Goal: Task Accomplishment & Management: Use online tool/utility

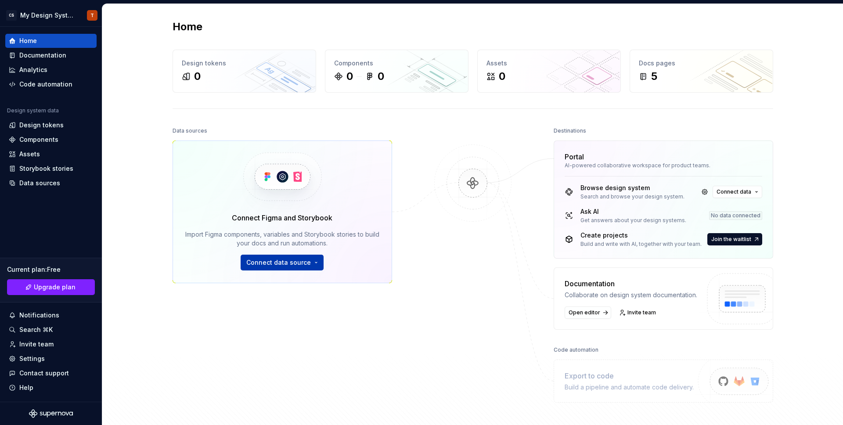
click at [309, 262] on button "Connect data source" at bounding box center [282, 263] width 83 height 16
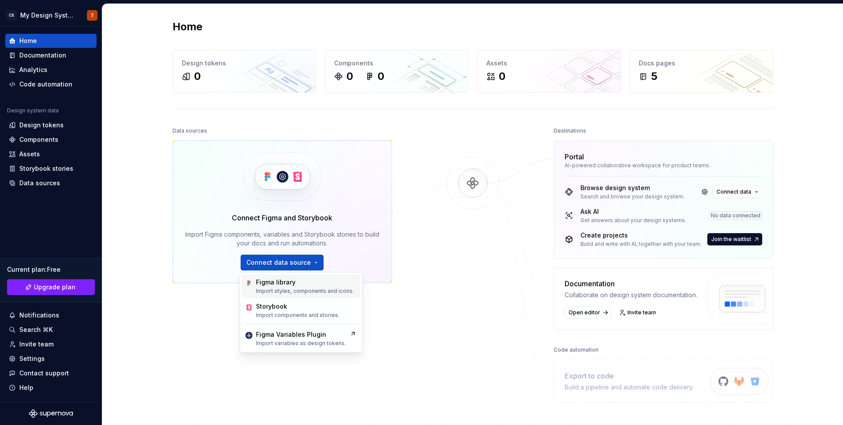
click at [302, 277] on div "Figma library Import styles, components and icons." at bounding box center [301, 287] width 118 height 24
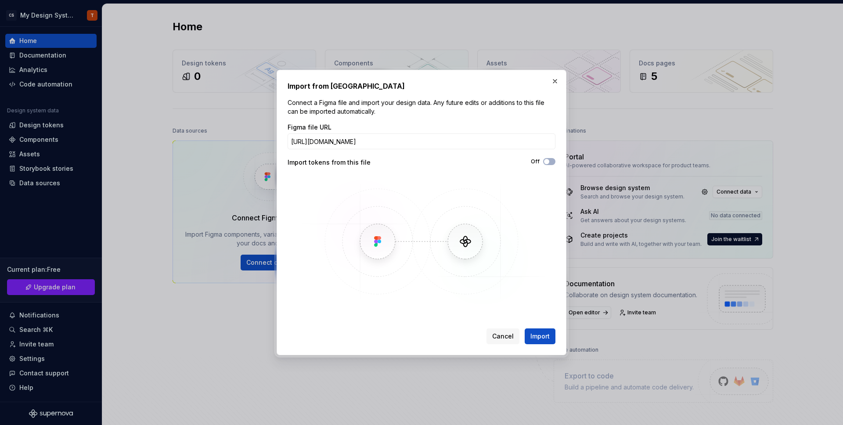
scroll to position [0, 92]
type input "[URL][DOMAIN_NAME]"
click at [550, 160] on button "Off" at bounding box center [549, 161] width 12 height 7
click at [538, 334] on span "Import" at bounding box center [540, 336] width 19 height 9
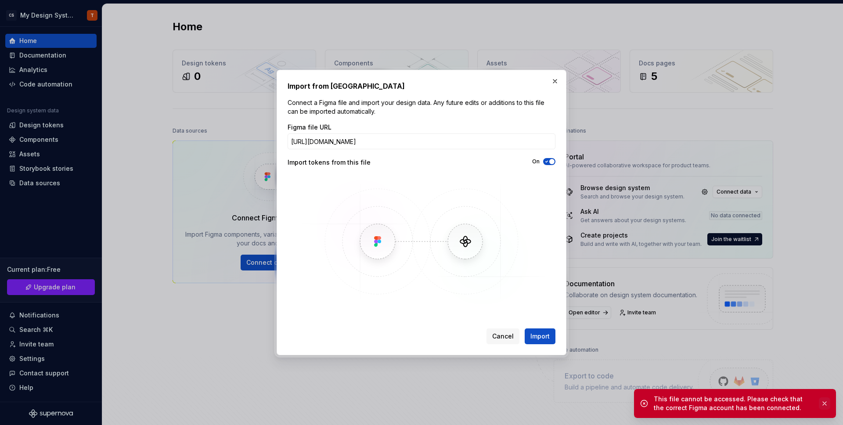
click at [827, 406] on button "button" at bounding box center [824, 404] width 11 height 12
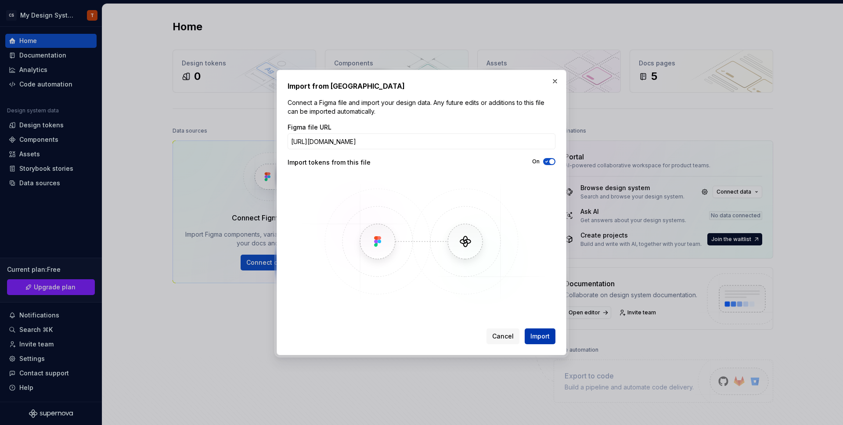
click at [528, 334] on button "Import" at bounding box center [540, 337] width 31 height 16
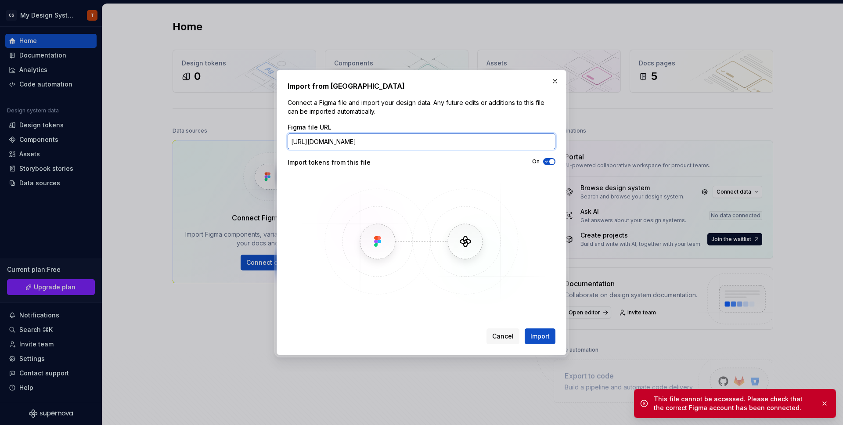
drag, startPoint x: 493, startPoint y: 147, endPoint x: 590, endPoint y: 149, distance: 97.1
click at [590, 149] on div "Import from Figma Connect a Figma file and import your design data. Any future …" at bounding box center [421, 212] width 843 height 425
click at [555, 83] on button "button" at bounding box center [555, 81] width 12 height 12
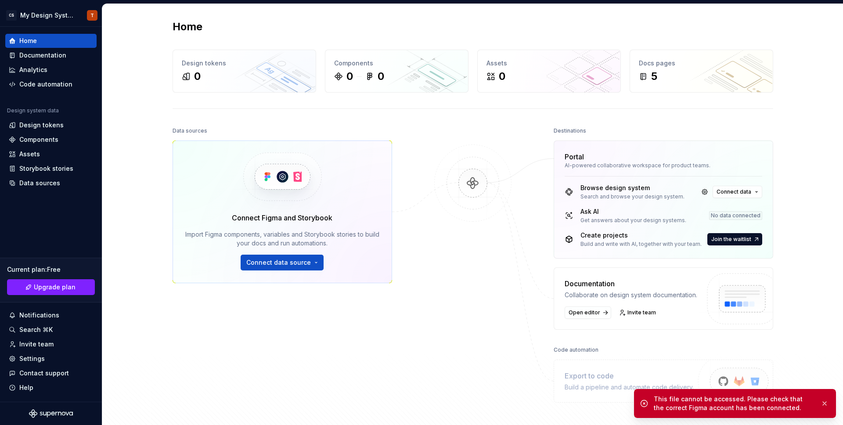
click at [130, 312] on div "Home Design tokens 0 Components 0 0 Assets 0 Docs pages 5 Data sources Connect …" at bounding box center [472, 229] width 741 height 450
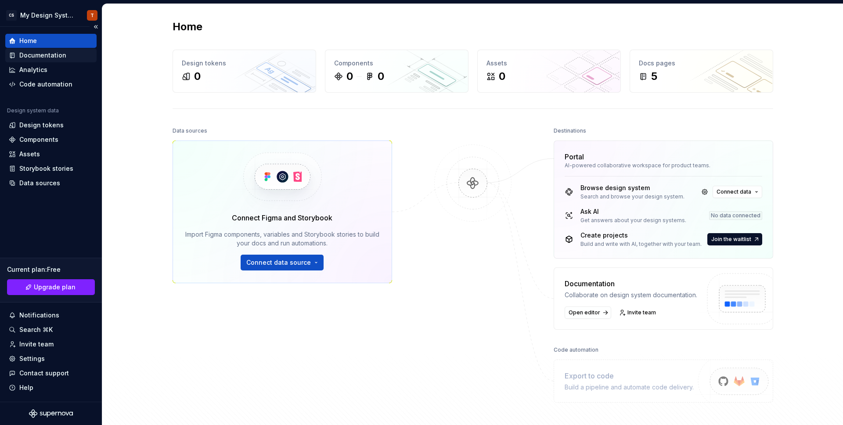
click at [36, 54] on div "Documentation" at bounding box center [42, 55] width 47 height 9
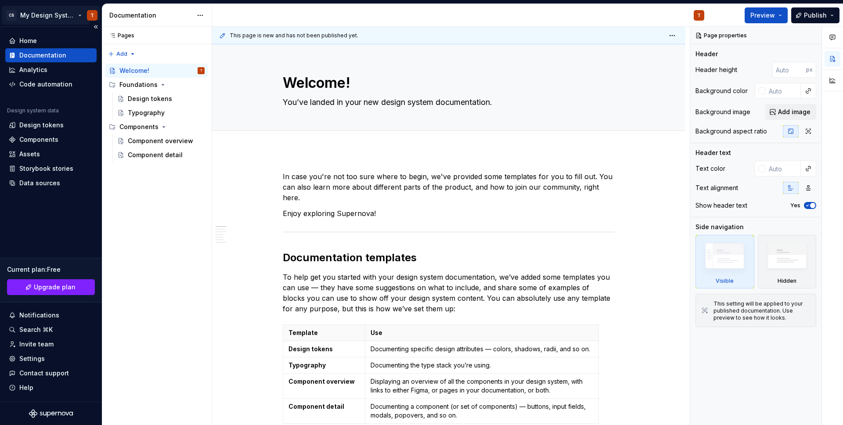
click at [97, 19] on html "CS My Design System T Home Documentation Analytics Code automation Design syste…" at bounding box center [421, 212] width 843 height 425
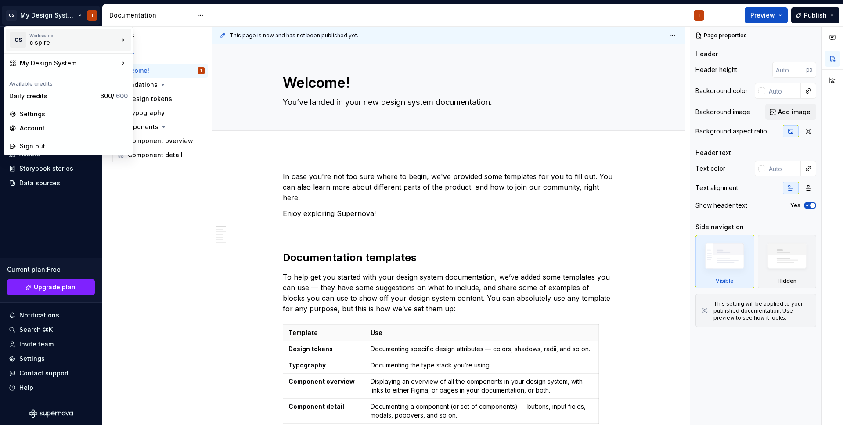
type textarea "*"
click at [141, 38] on div "c spire" at bounding box center [171, 38] width 75 height 14
